Goal: Transaction & Acquisition: Purchase product/service

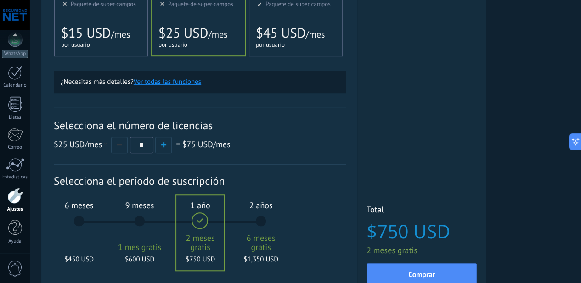
scroll to position [240, 13]
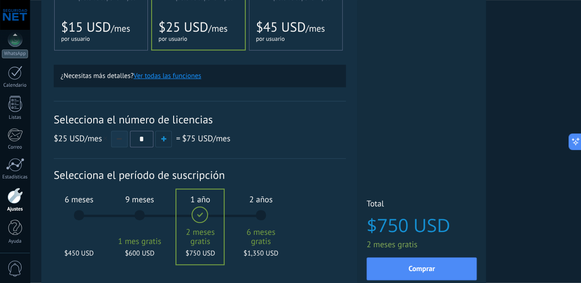
click at [128, 145] on button "button" at bounding box center [119, 139] width 17 height 17
click at [172, 138] on button "button" at bounding box center [163, 139] width 17 height 17
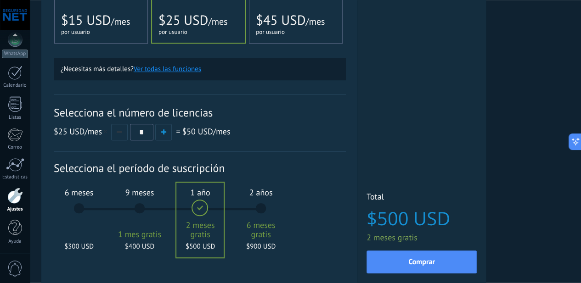
scroll to position [247, 13]
click at [166, 134] on span "button" at bounding box center [163, 131] width 5 height 5
click at [128, 134] on button "button" at bounding box center [119, 131] width 17 height 17
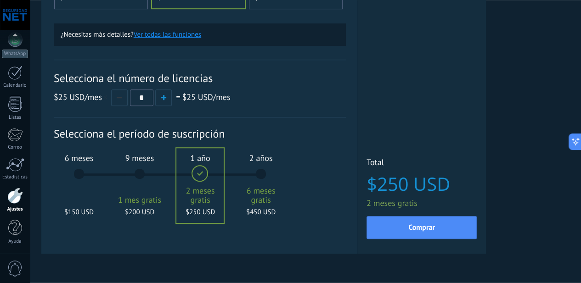
scroll to position [305, 13]
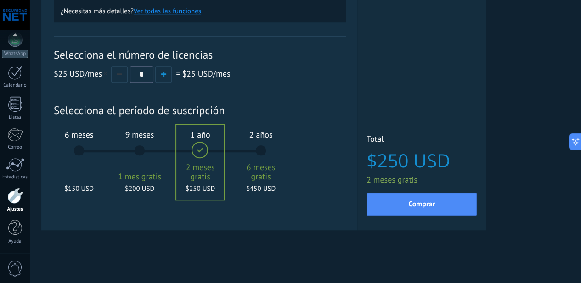
click at [104, 148] on div "6 meses $150 USD" at bounding box center [79, 155] width 50 height 65
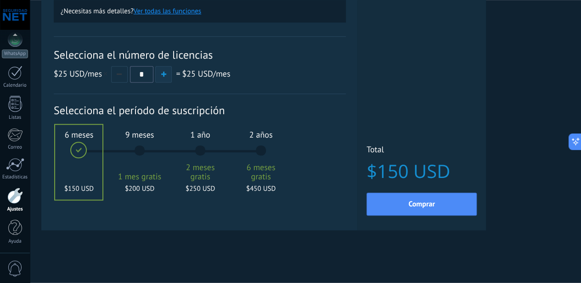
click at [166, 76] on span "button" at bounding box center [163, 74] width 5 height 5
click at [128, 77] on button "button" at bounding box center [119, 74] width 17 height 17
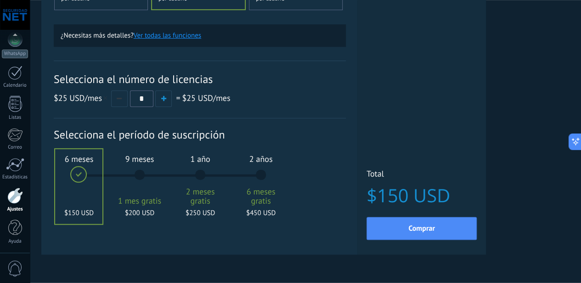
scroll to position [280, 13]
click at [172, 104] on button "button" at bounding box center [163, 98] width 17 height 17
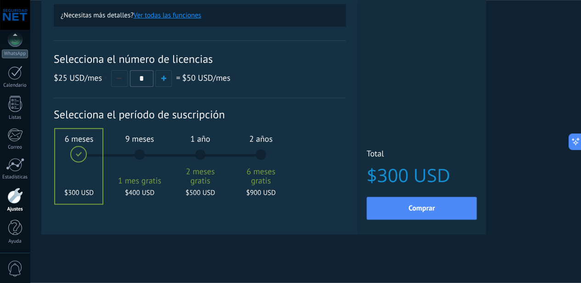
scroll to position [305, 13]
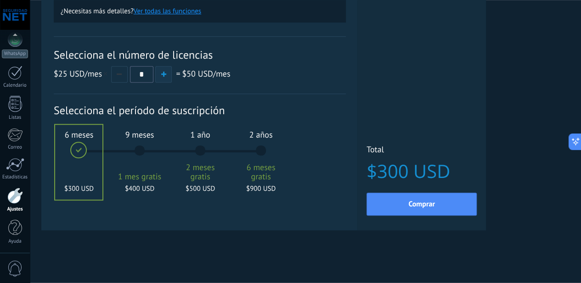
click at [172, 72] on button "button" at bounding box center [163, 74] width 17 height 17
type input "*"
click at [164, 152] on div "9 meses 1 mes gratis $600 USD" at bounding box center [140, 155] width 50 height 65
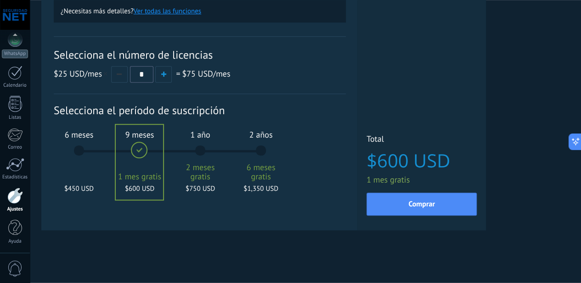
click at [104, 149] on div "6 meses $450 USD" at bounding box center [79, 155] width 50 height 65
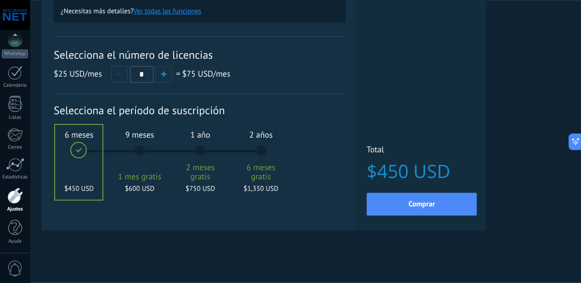
click at [164, 153] on div "9 meses 1 mes gratis $600 USD" at bounding box center [140, 155] width 50 height 65
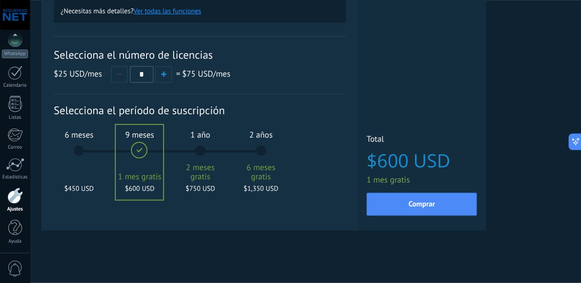
click at [104, 153] on div "6 meses $450 USD" at bounding box center [79, 155] width 50 height 65
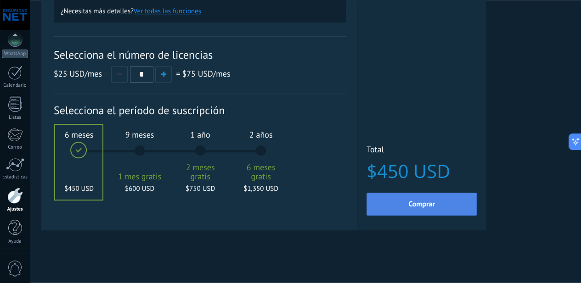
click at [476, 205] on button "Comprar" at bounding box center [421, 204] width 110 height 23
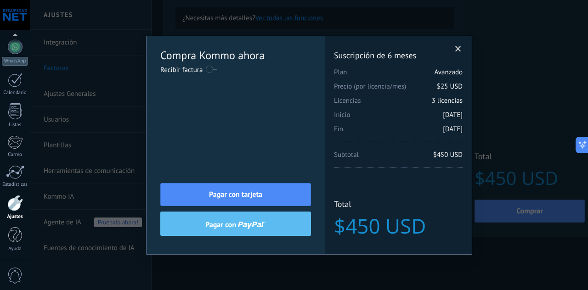
click at [457, 51] on span at bounding box center [458, 49] width 6 height 6
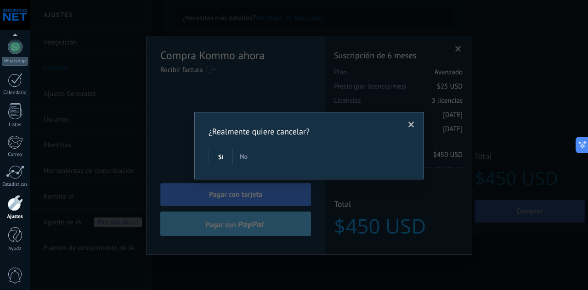
click at [244, 157] on span "No" at bounding box center [244, 156] width 8 height 8
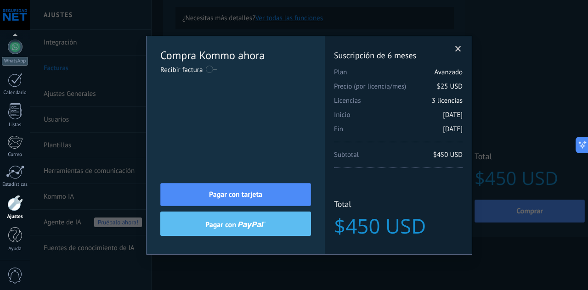
click at [214, 70] on label at bounding box center [211, 69] width 11 height 15
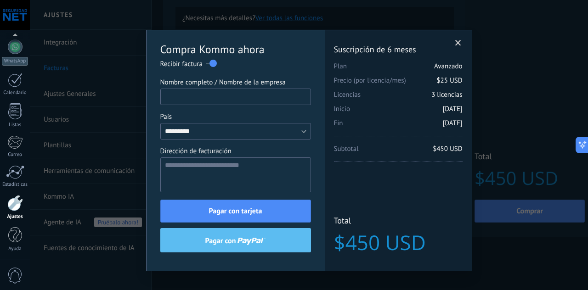
click at [230, 100] on input "Nombre completo / Nombre de la empresa" at bounding box center [235, 97] width 151 height 17
type input "*********"
type textarea "**********"
type input "*"
click at [456, 41] on span at bounding box center [458, 43] width 6 height 6
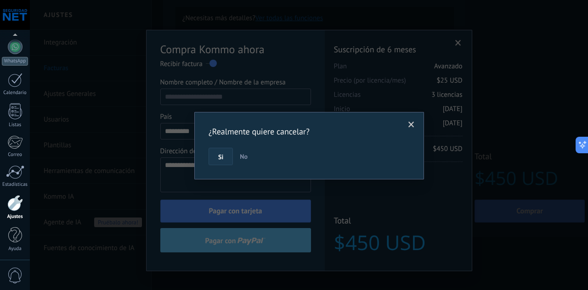
click at [218, 161] on button "Si" at bounding box center [220, 156] width 24 height 17
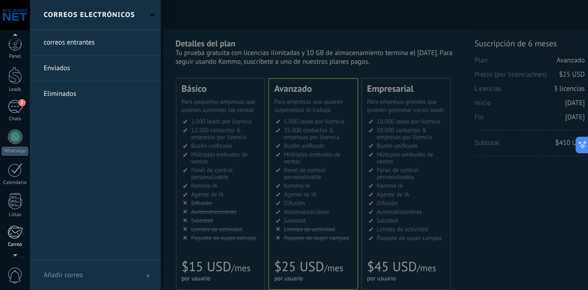
scroll to position [0, 0]
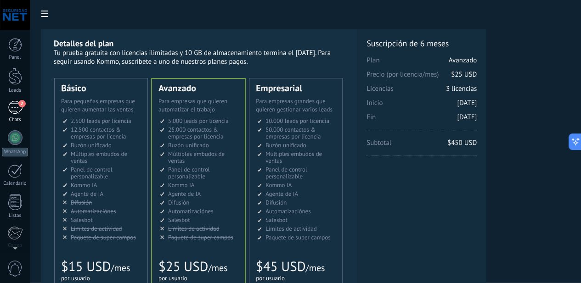
click at [20, 108] on div "2" at bounding box center [15, 107] width 15 height 13
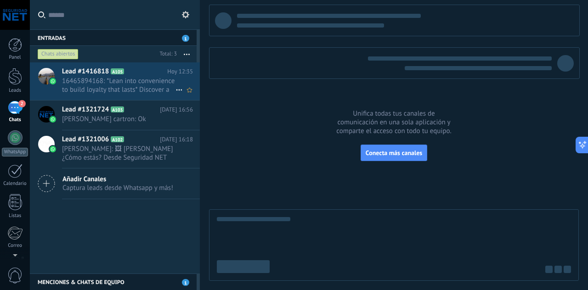
click at [116, 67] on h2 "Lead #1416818 A105" at bounding box center [114, 71] width 105 height 9
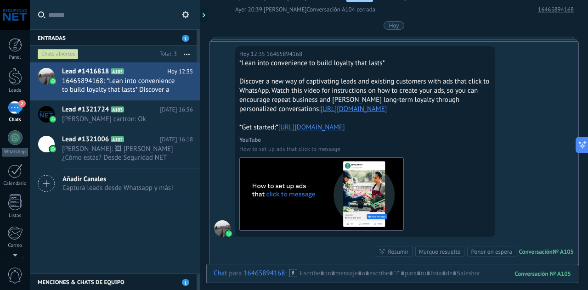
scroll to position [271, 0]
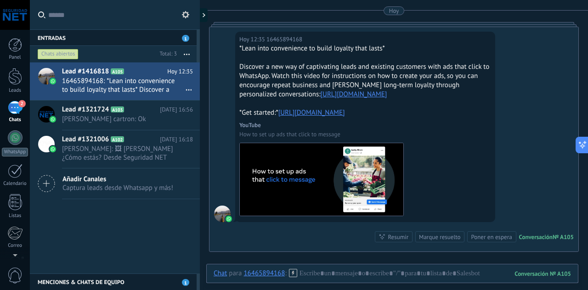
click at [15, 105] on div "2" at bounding box center [15, 107] width 15 height 13
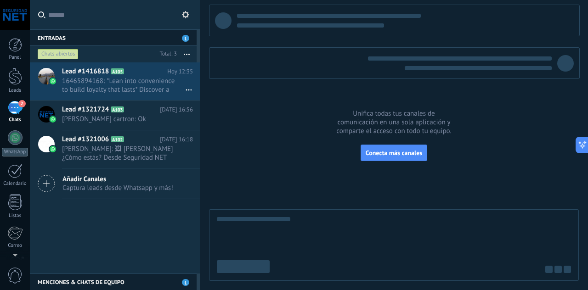
click at [134, 35] on div "Entradas 1" at bounding box center [113, 37] width 167 height 17
click at [103, 40] on div "Entradas 1" at bounding box center [113, 37] width 167 height 17
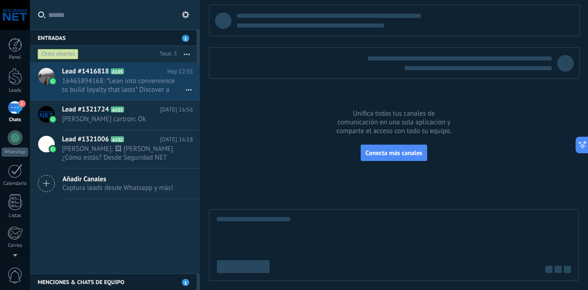
click at [186, 37] on span "1" at bounding box center [185, 38] width 7 height 7
click at [144, 121] on span "[PERSON_NAME] cartron: Ok" at bounding box center [118, 119] width 113 height 9
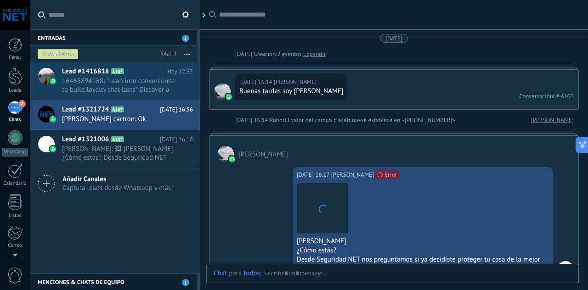
scroll to position [397, 0]
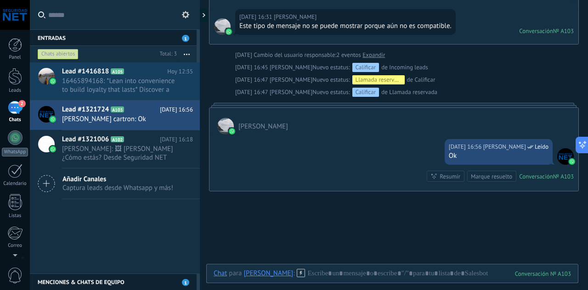
click at [135, 230] on div "Lead #1416818 A105 Hoy 12:35 16465894168: *Lean into convenience to build loyal…" at bounding box center [115, 167] width 170 height 211
click at [184, 40] on span "1" at bounding box center [185, 38] width 7 height 7
click at [59, 57] on div "Chats abiertos" at bounding box center [58, 54] width 41 height 11
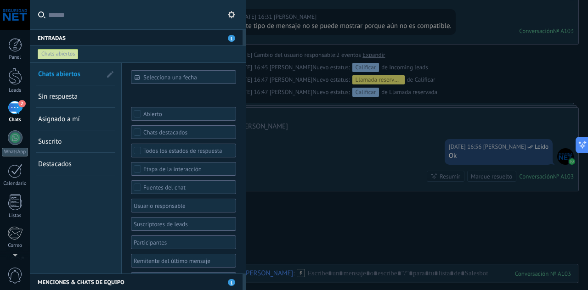
click at [58, 51] on div "Chats abiertos" at bounding box center [58, 54] width 41 height 11
click at [59, 97] on span "Sin respuesta" at bounding box center [57, 96] width 39 height 9
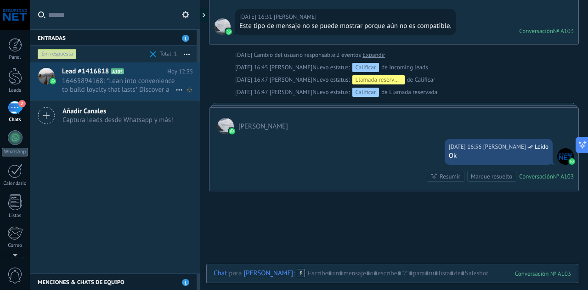
click at [105, 87] on span "16465894168: *Lean into convenience to build loyalty that lasts* Discover a new…" at bounding box center [118, 85] width 113 height 17
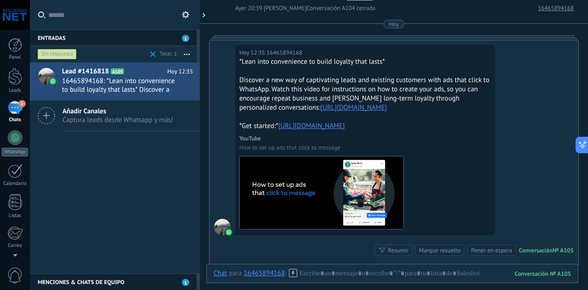
scroll to position [258, 0]
click at [340, 253] on div "Hoy 12:35 16465894168 *Lean into convenience to build loyalty that lasts* Disco…" at bounding box center [393, 153] width 369 height 224
